Goal: Transaction & Acquisition: Book appointment/travel/reservation

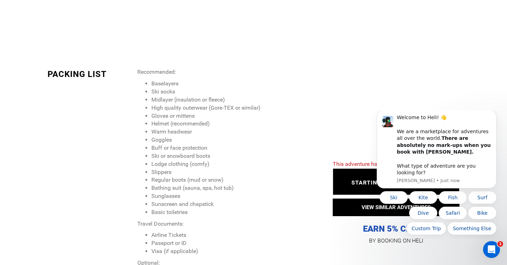
scroll to position [1063, 0]
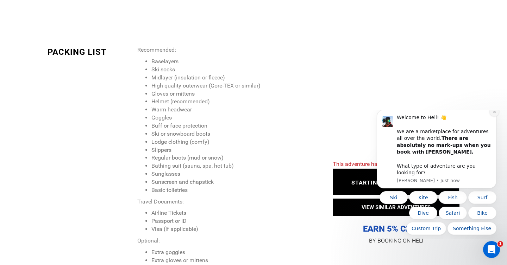
click at [493, 114] on icon "Dismiss notification" at bounding box center [494, 112] width 4 height 4
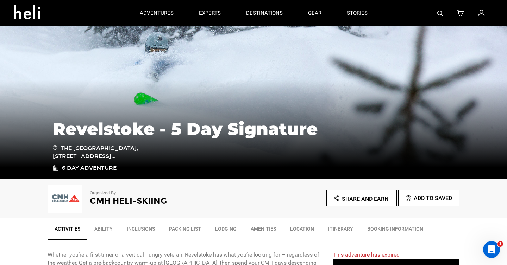
scroll to position [0, 0]
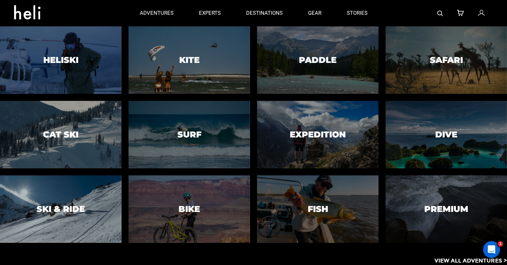
click at [42, 212] on h3 "Ski & Ride" at bounding box center [61, 209] width 48 height 9
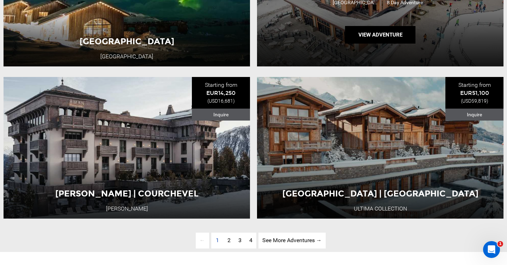
scroll to position [1746, 0]
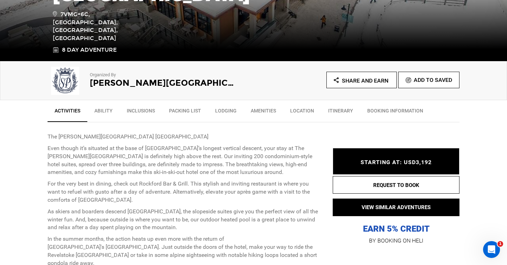
scroll to position [176, 0]
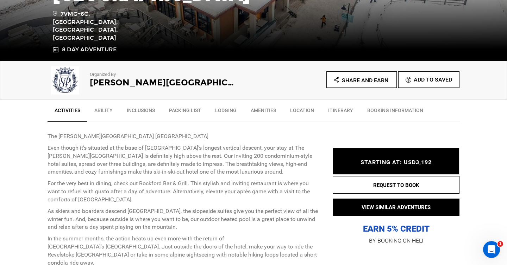
click at [126, 111] on link "Inclusions" at bounding box center [141, 112] width 42 height 18
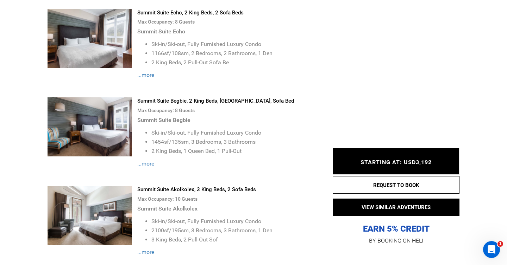
scroll to position [1161, 0]
